Goal: Task Accomplishment & Management: Use online tool/utility

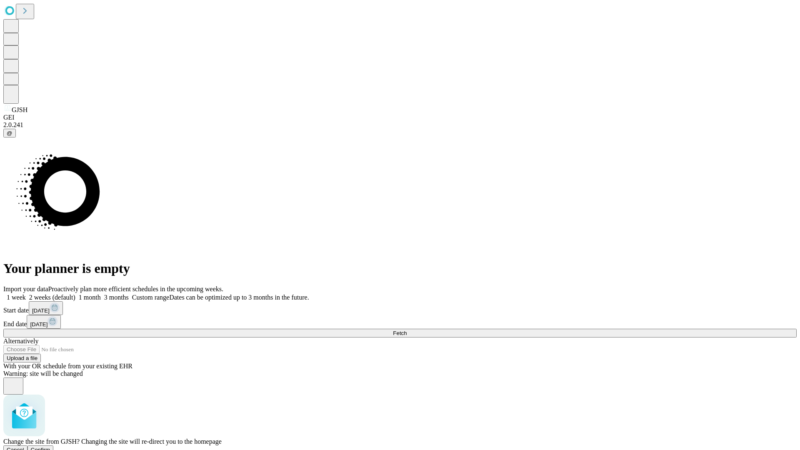
click at [50, 446] on span "Confirm" at bounding box center [41, 449] width 20 height 6
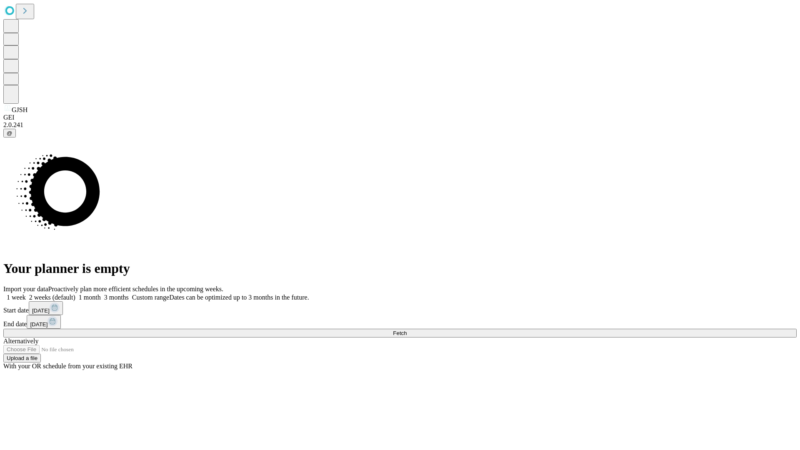
click at [75, 294] on label "2 weeks (default)" at bounding box center [51, 297] width 50 height 7
click at [406, 330] on span "Fetch" at bounding box center [400, 333] width 14 height 6
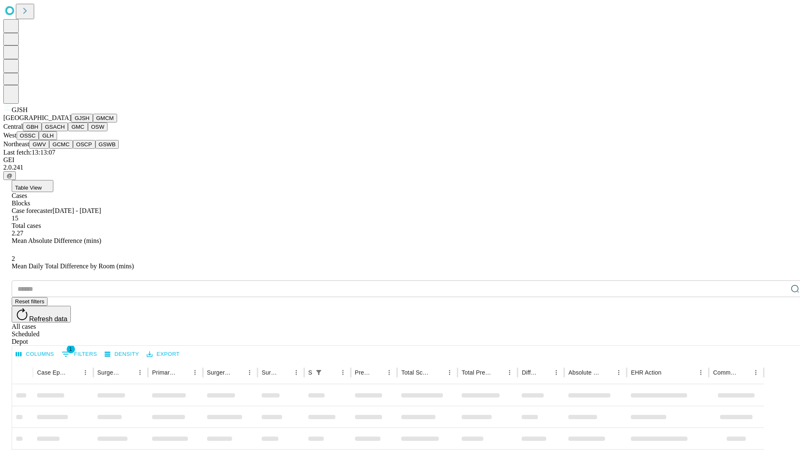
click at [93, 122] on button "GMCM" at bounding box center [105, 118] width 24 height 9
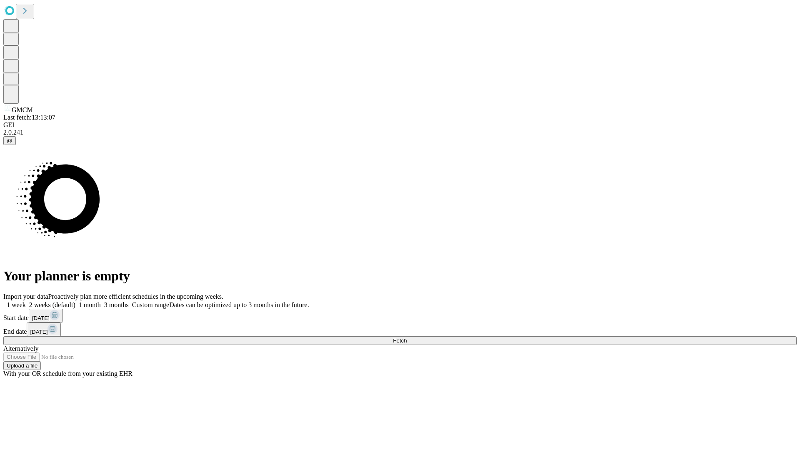
click at [75, 301] on label "2 weeks (default)" at bounding box center [51, 304] width 50 height 7
click at [406, 337] on span "Fetch" at bounding box center [400, 340] width 14 height 6
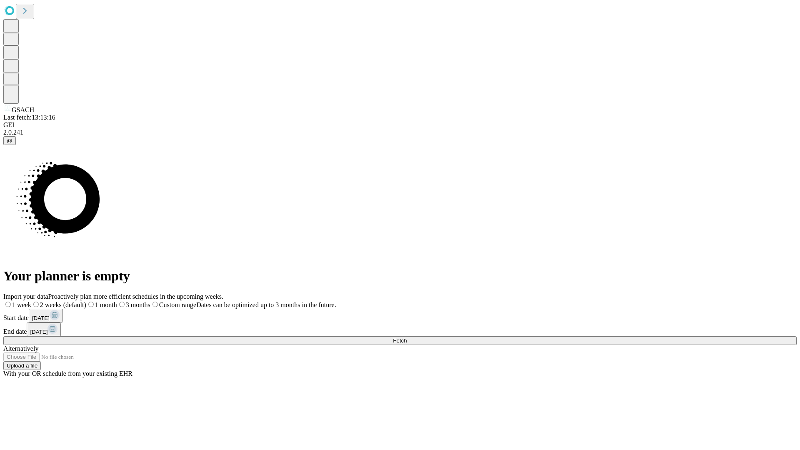
click at [86, 301] on label "2 weeks (default)" at bounding box center [58, 304] width 55 height 7
click at [406, 337] on span "Fetch" at bounding box center [400, 340] width 14 height 6
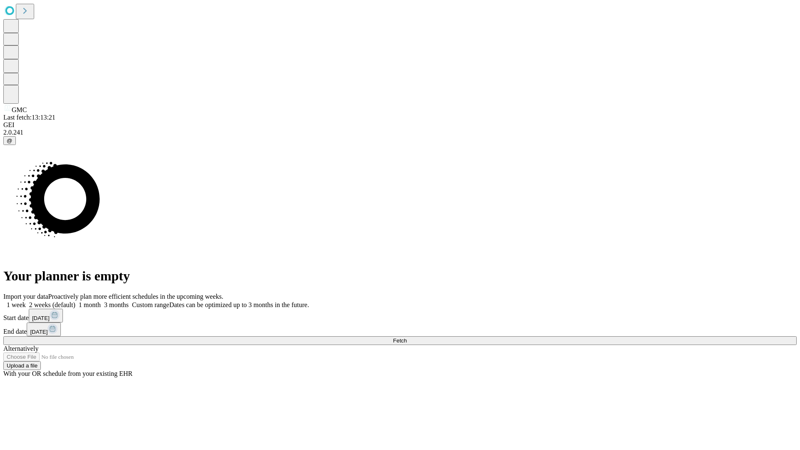
click at [75, 301] on label "2 weeks (default)" at bounding box center [51, 304] width 50 height 7
click at [406, 337] on span "Fetch" at bounding box center [400, 340] width 14 height 6
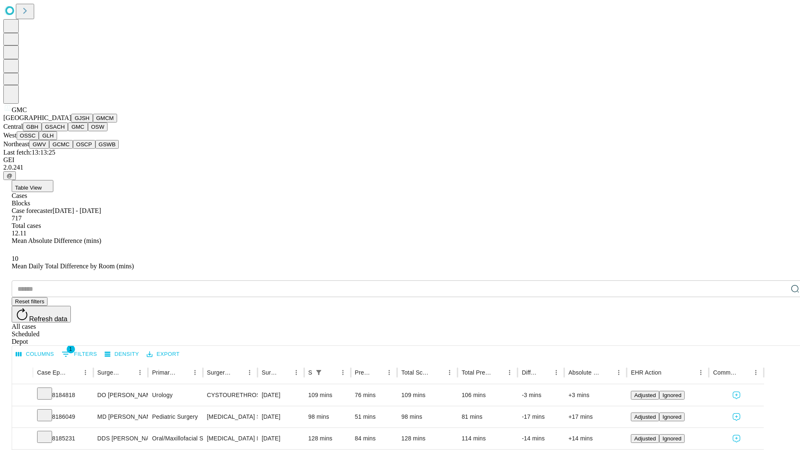
click at [88, 131] on button "OSW" at bounding box center [98, 126] width 20 height 9
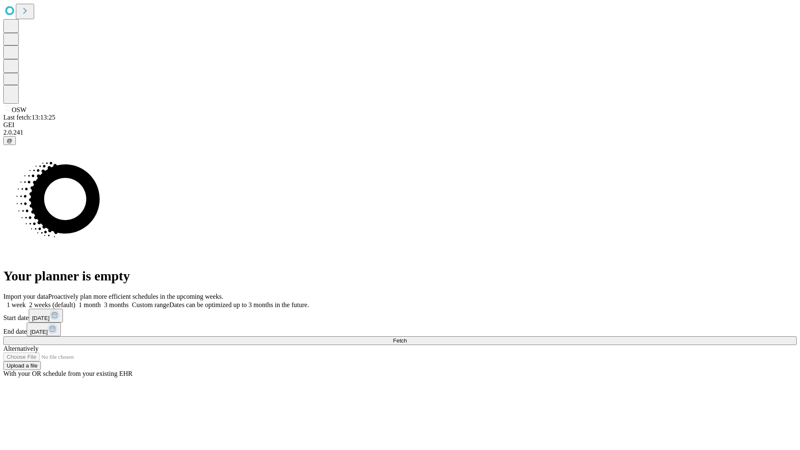
click at [406, 337] on span "Fetch" at bounding box center [400, 340] width 14 height 6
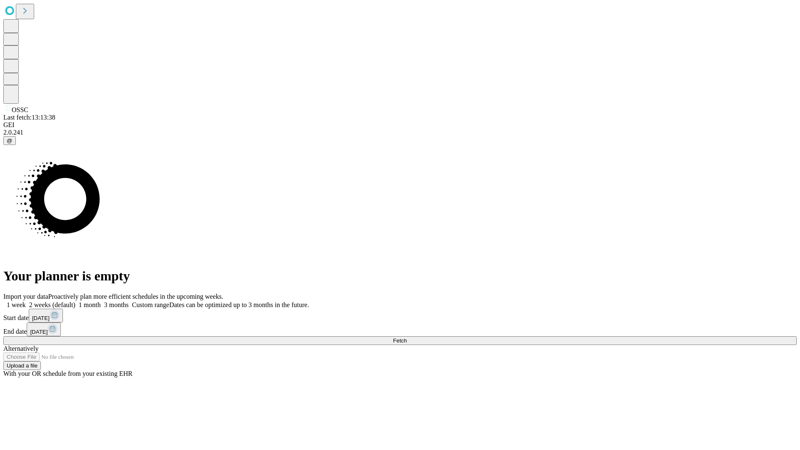
click at [75, 301] on label "2 weeks (default)" at bounding box center [51, 304] width 50 height 7
click at [406, 337] on span "Fetch" at bounding box center [400, 340] width 14 height 6
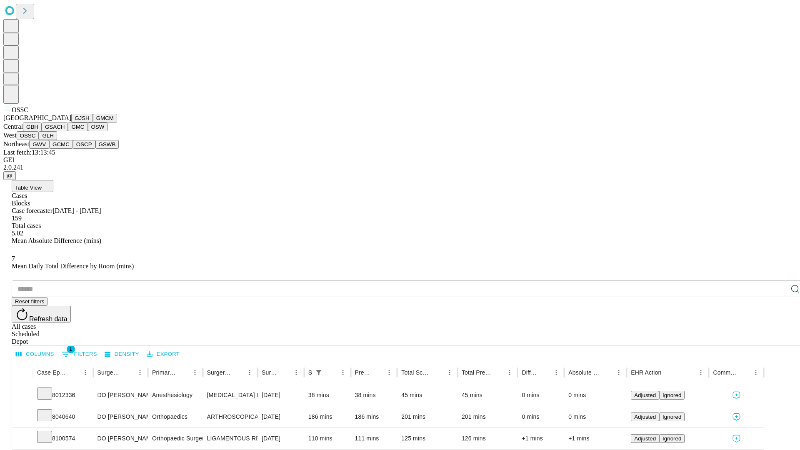
click at [57, 140] on button "GLH" at bounding box center [48, 135] width 18 height 9
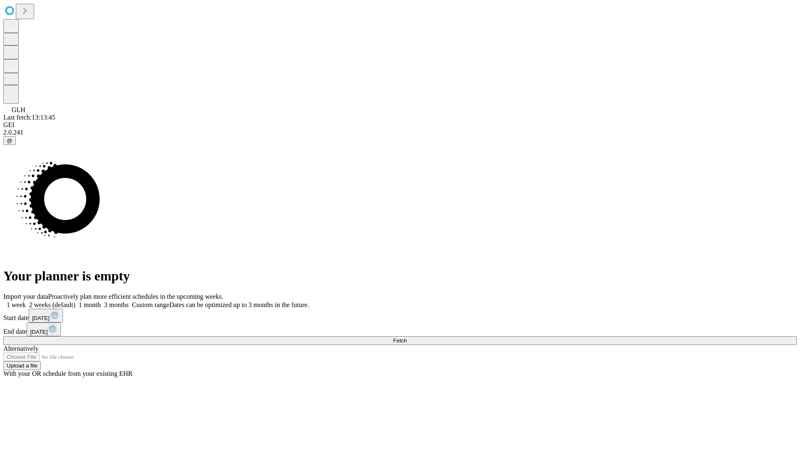
click at [75, 301] on label "2 weeks (default)" at bounding box center [51, 304] width 50 height 7
click at [406, 337] on span "Fetch" at bounding box center [400, 340] width 14 height 6
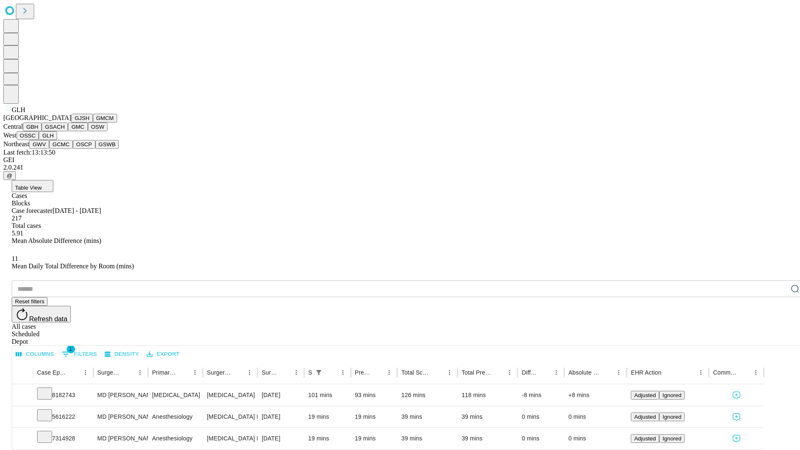
click at [49, 149] on button "GWV" at bounding box center [39, 144] width 20 height 9
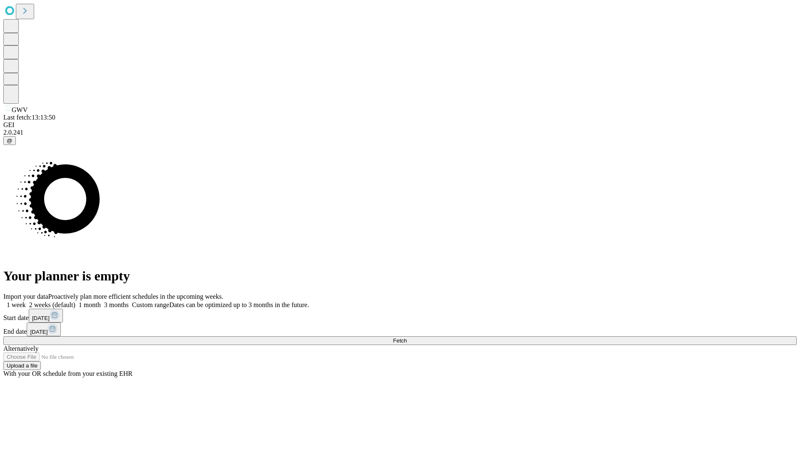
click at [75, 301] on label "2 weeks (default)" at bounding box center [51, 304] width 50 height 7
click at [406, 337] on span "Fetch" at bounding box center [400, 340] width 14 height 6
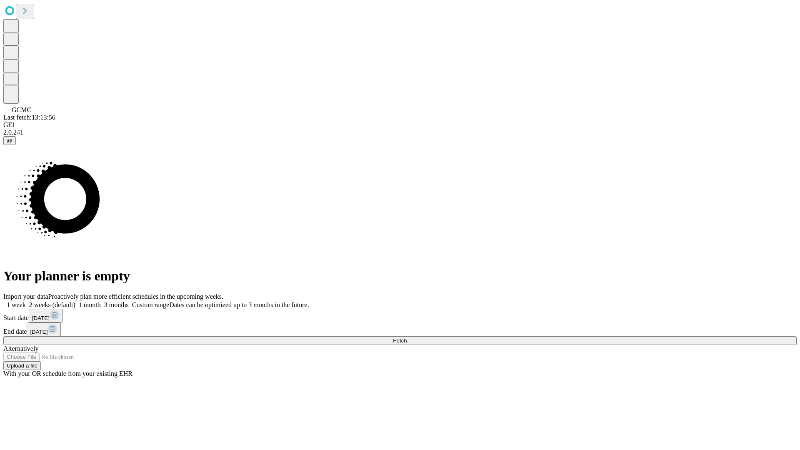
click at [75, 301] on label "2 weeks (default)" at bounding box center [51, 304] width 50 height 7
click at [406, 337] on span "Fetch" at bounding box center [400, 340] width 14 height 6
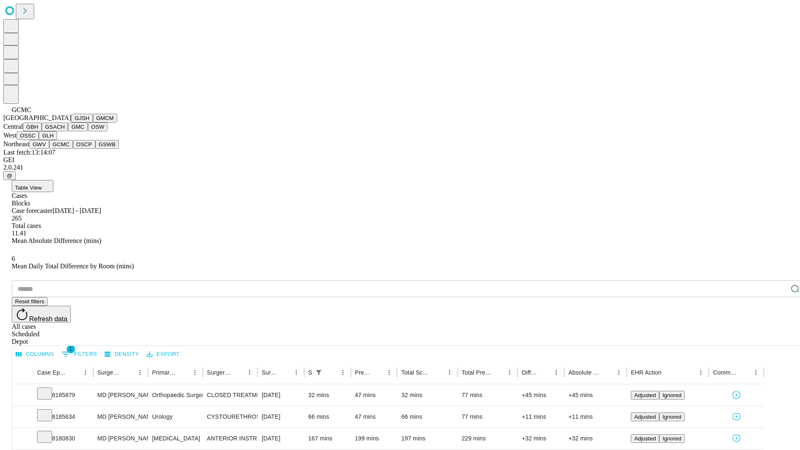
click at [73, 149] on button "OSCP" at bounding box center [84, 144] width 22 height 9
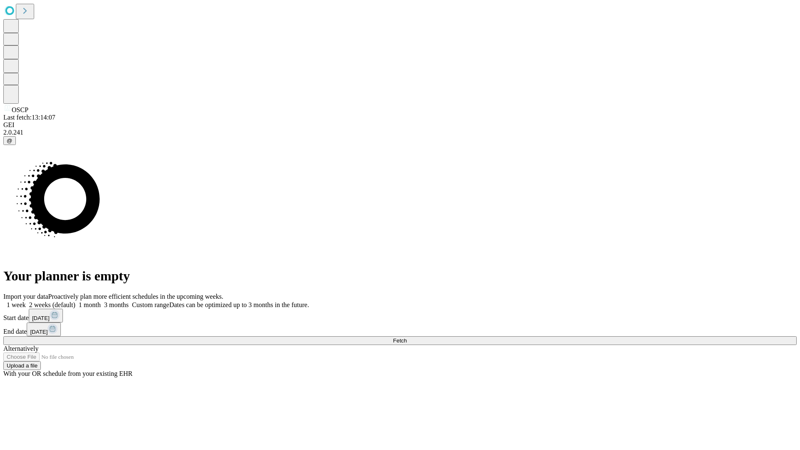
click at [75, 301] on label "2 weeks (default)" at bounding box center [51, 304] width 50 height 7
click at [406, 337] on span "Fetch" at bounding box center [400, 340] width 14 height 6
